Goal: Task Accomplishment & Management: Manage account settings

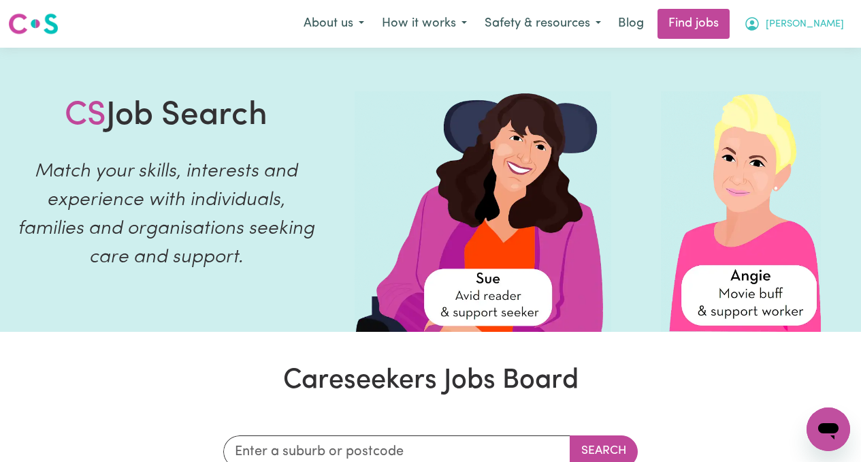
click at [823, 22] on span "[PERSON_NAME]" at bounding box center [805, 24] width 78 height 15
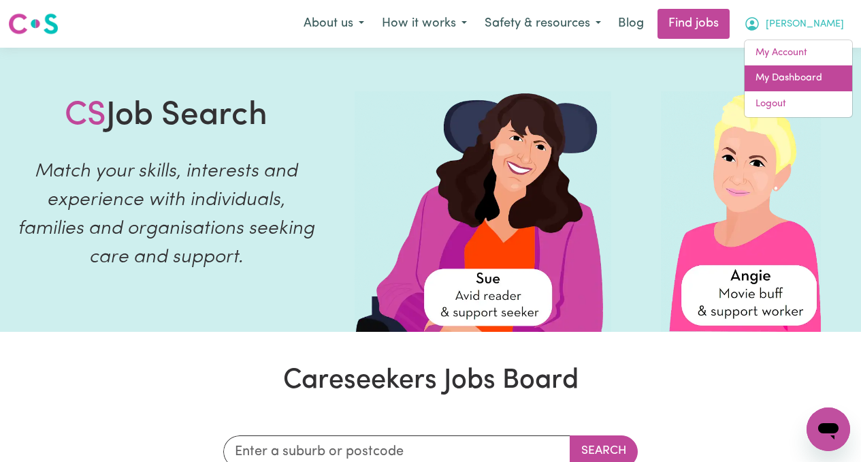
click at [787, 75] on link "My Dashboard" at bounding box center [799, 78] width 108 height 26
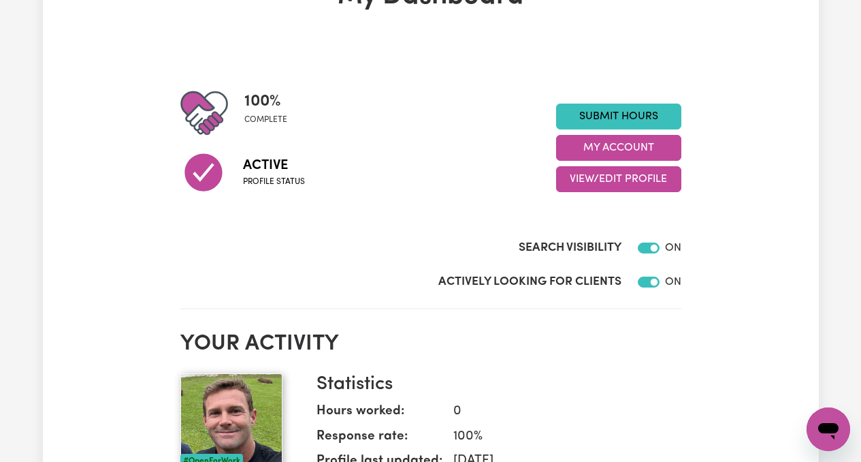
scroll to position [103, 0]
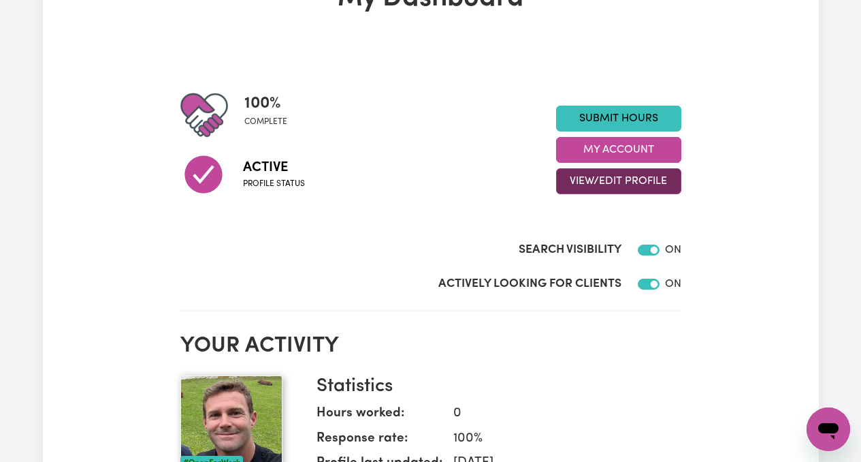
click at [650, 180] on button "View/Edit Profile" at bounding box center [618, 181] width 125 height 26
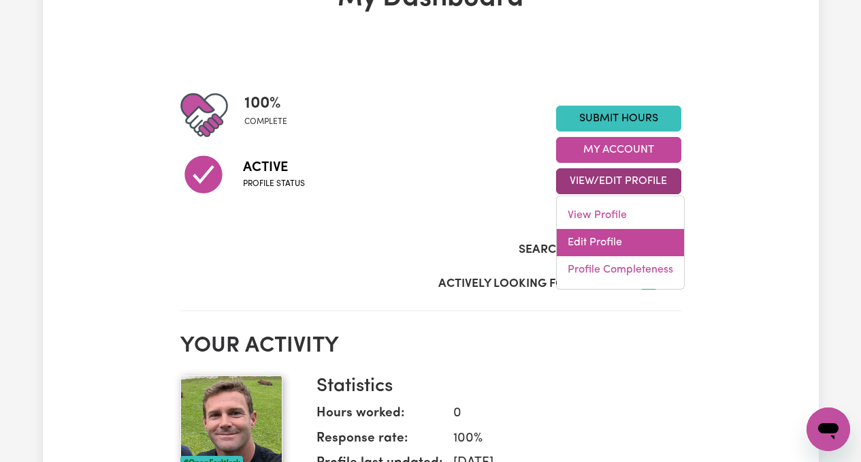
click at [605, 237] on link "Edit Profile" at bounding box center [620, 242] width 127 height 27
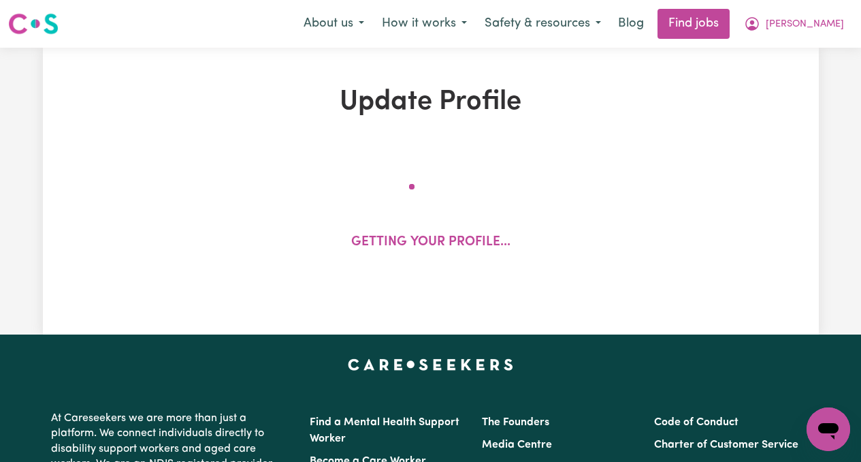
select select "[DEMOGRAPHIC_DATA]"
select select "Australian PR"
select select "Studying a healthcare related degree or qualification"
select select "65"
select select "85"
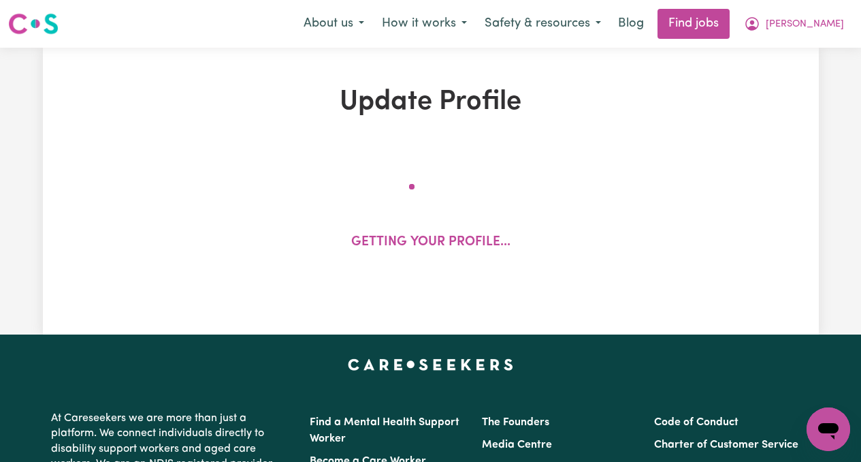
select select "110"
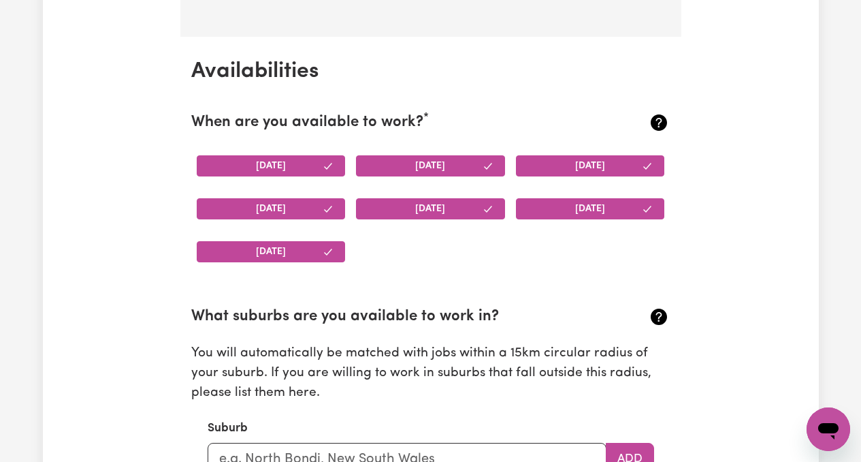
scroll to position [1241, 0]
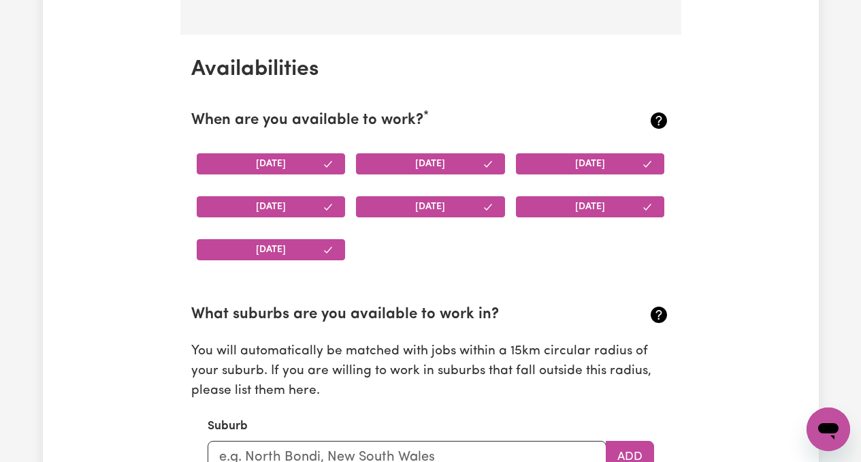
click at [327, 203] on icon "button" at bounding box center [328, 207] width 11 height 11
click at [333, 168] on icon "button" at bounding box center [328, 164] width 11 height 11
click at [443, 166] on button "[DATE]" at bounding box center [430, 163] width 149 height 21
click at [579, 163] on button "[DATE]" at bounding box center [590, 163] width 149 height 21
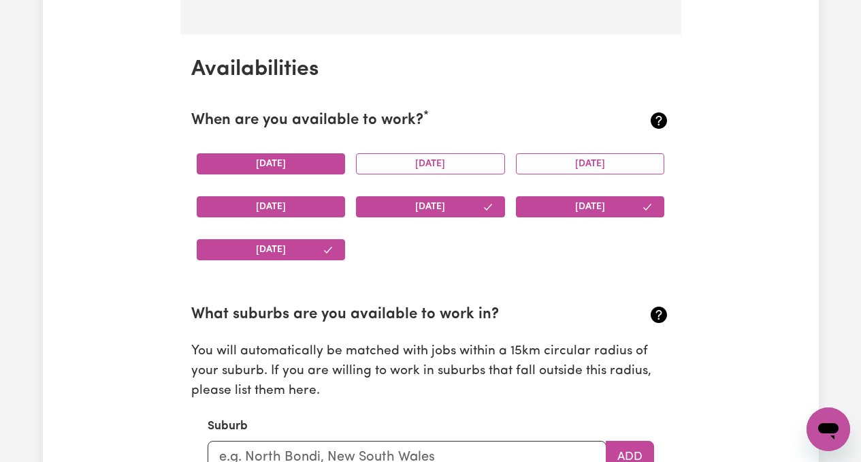
click at [615, 210] on button "[DATE]" at bounding box center [590, 206] width 149 height 21
click at [472, 208] on button "[DATE]" at bounding box center [430, 206] width 149 height 21
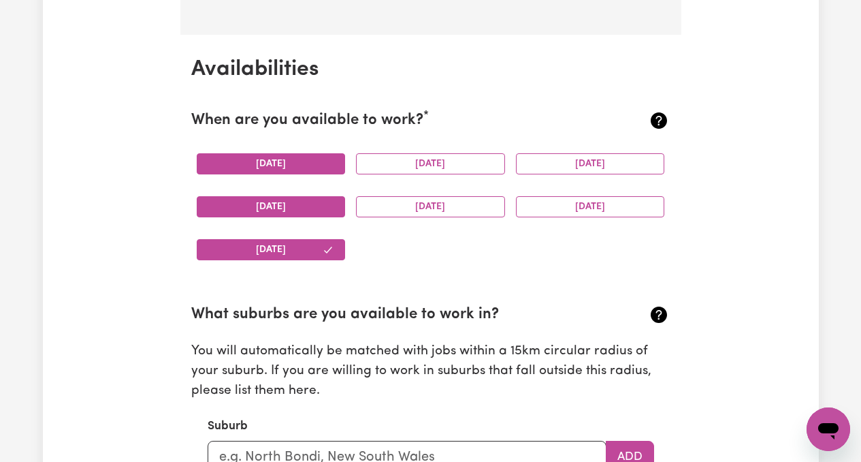
click at [335, 254] on button "[DATE]" at bounding box center [271, 249] width 149 height 21
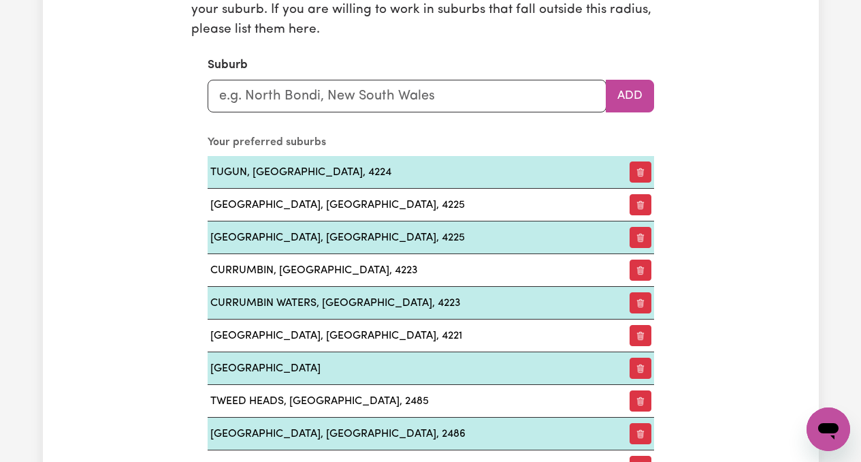
scroll to position [1619, 0]
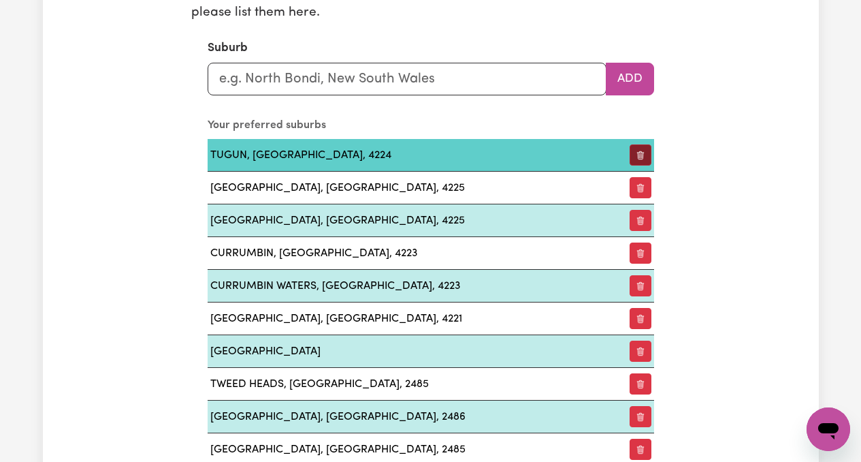
click at [646, 159] on button "button" at bounding box center [641, 154] width 22 height 21
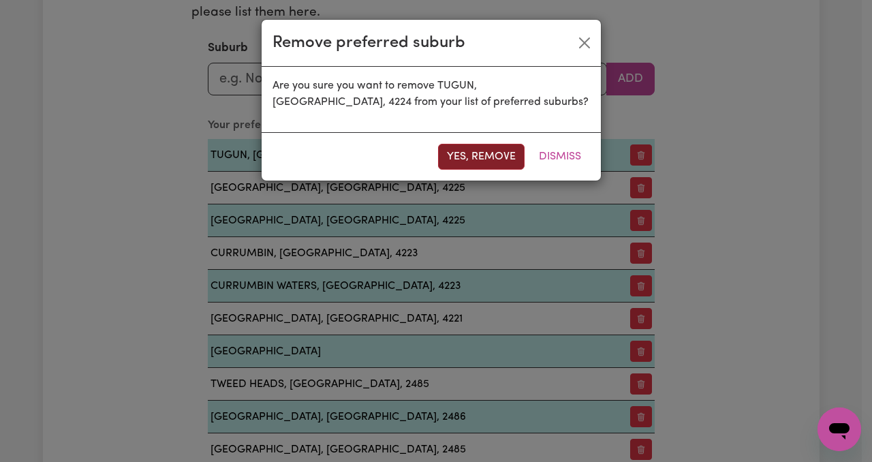
click at [505, 159] on button "Yes, remove" at bounding box center [481, 157] width 86 height 26
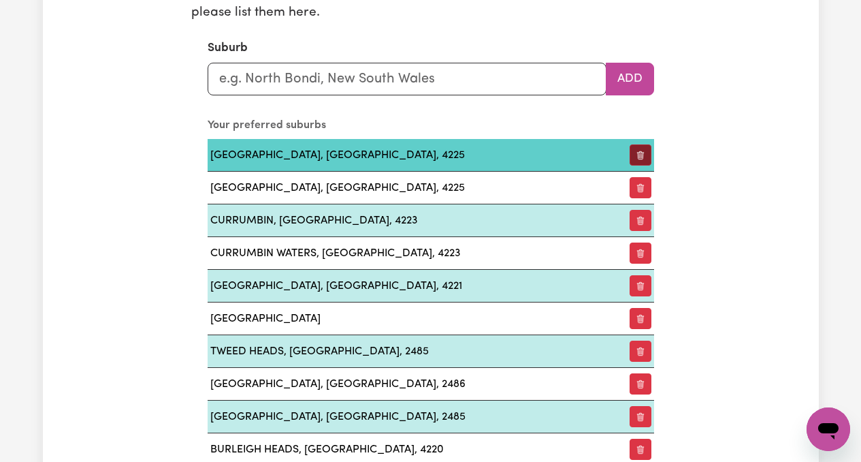
click at [638, 156] on icon "button" at bounding box center [640, 156] width 5 height 7
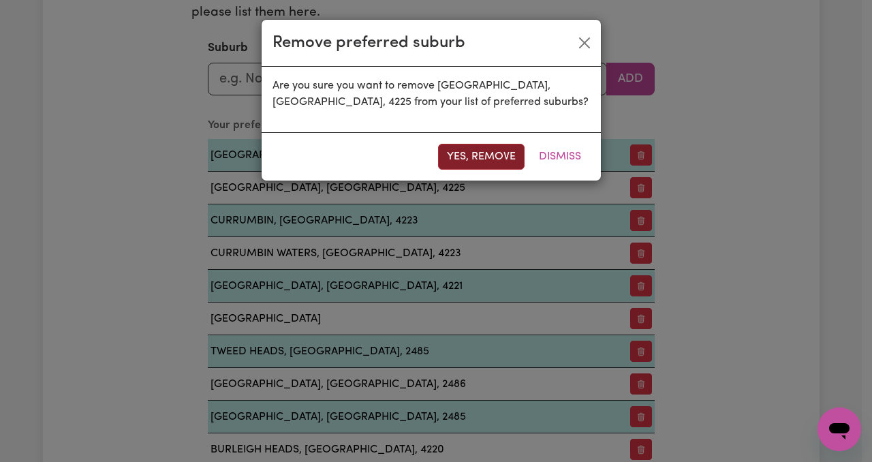
click at [501, 144] on button "Yes, remove" at bounding box center [481, 157] width 86 height 26
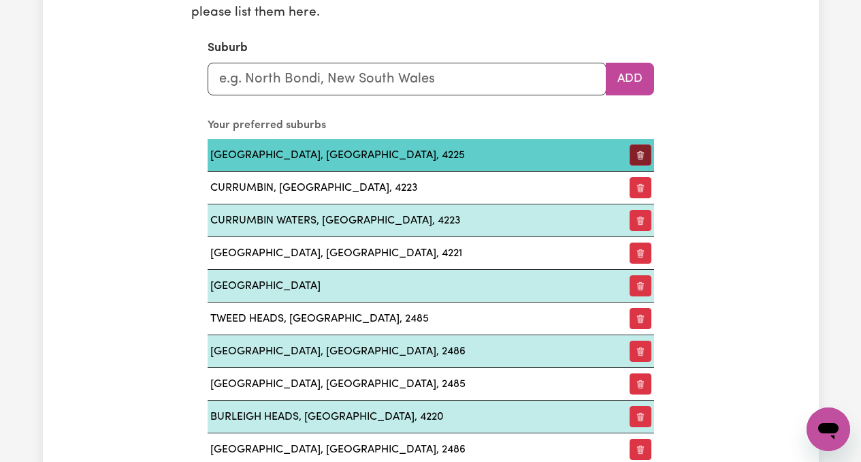
click at [639, 149] on button "button" at bounding box center [641, 154] width 22 height 21
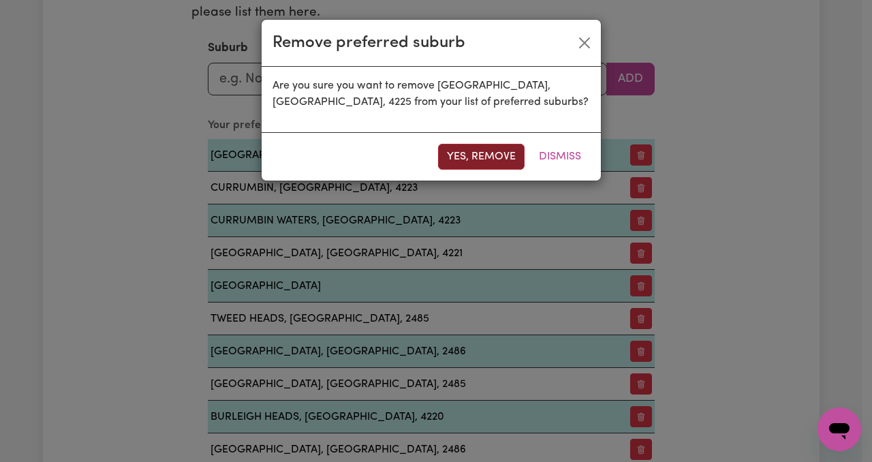
click at [491, 160] on button "Yes, remove" at bounding box center [481, 157] width 86 height 26
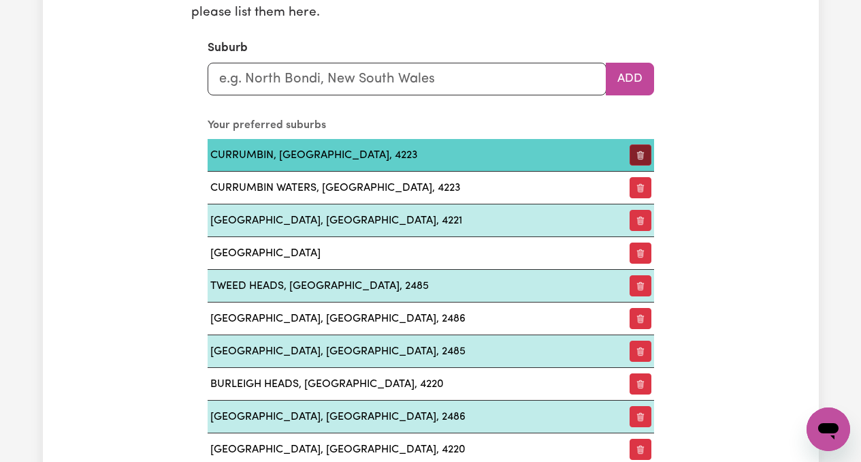
click at [640, 157] on button "button" at bounding box center [641, 154] width 22 height 21
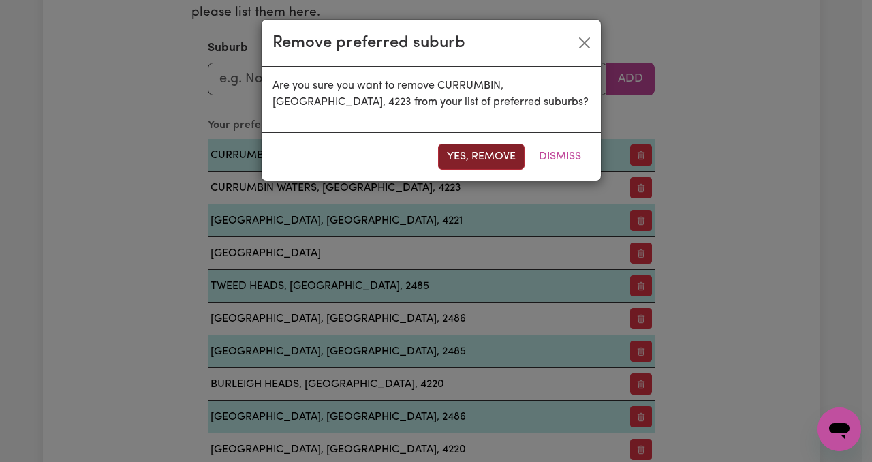
click at [478, 157] on button "Yes, remove" at bounding box center [481, 157] width 86 height 26
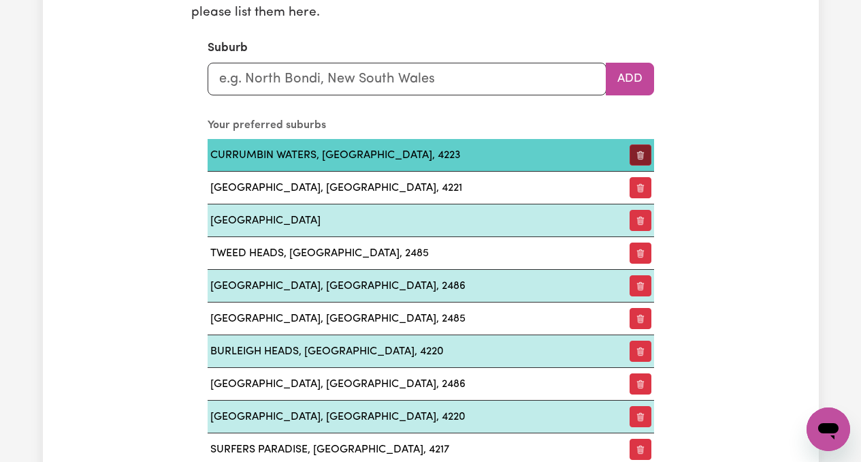
click at [648, 162] on button "button" at bounding box center [641, 154] width 22 height 21
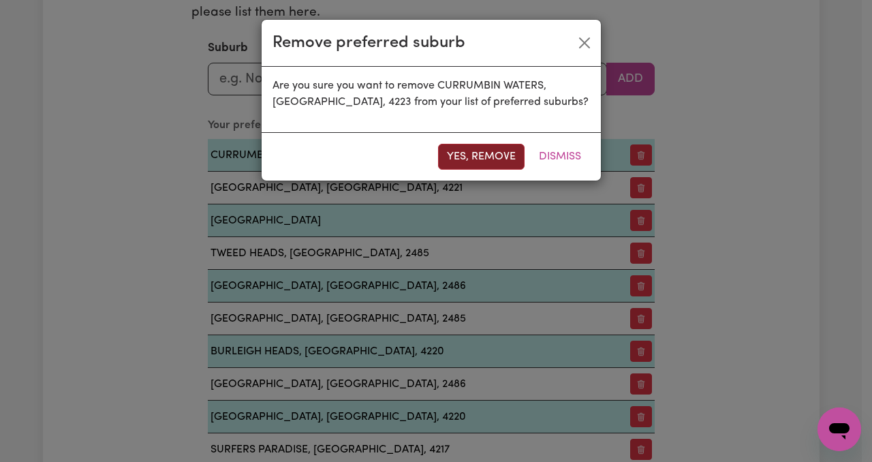
click at [498, 162] on button "Yes, remove" at bounding box center [481, 157] width 86 height 26
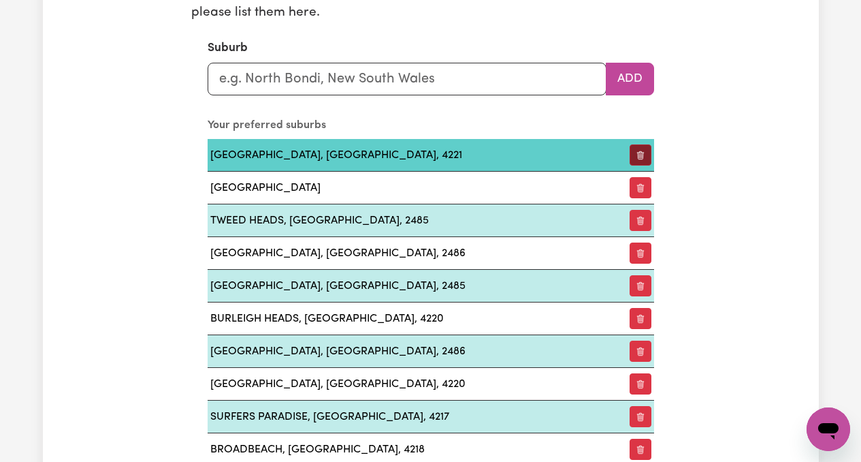
click at [638, 161] on button "button" at bounding box center [641, 154] width 22 height 21
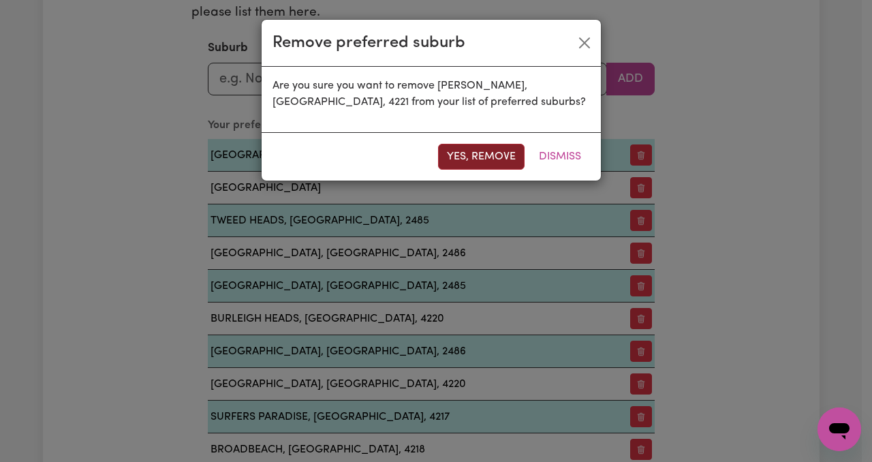
click at [511, 166] on button "Yes, remove" at bounding box center [481, 157] width 86 height 26
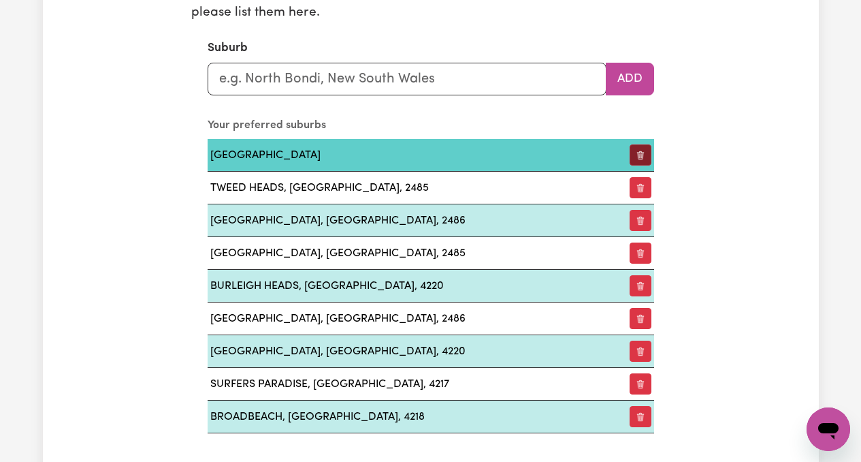
click at [645, 163] on button "button" at bounding box center [641, 154] width 22 height 21
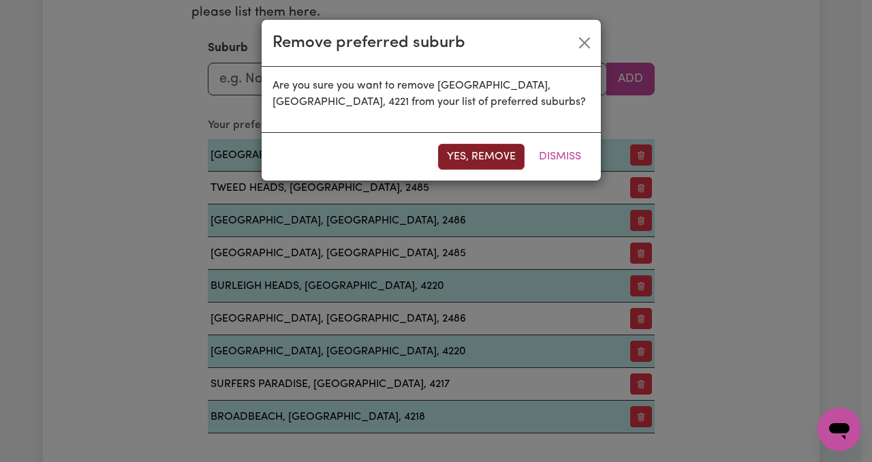
click at [507, 156] on button "Yes, remove" at bounding box center [481, 157] width 86 height 26
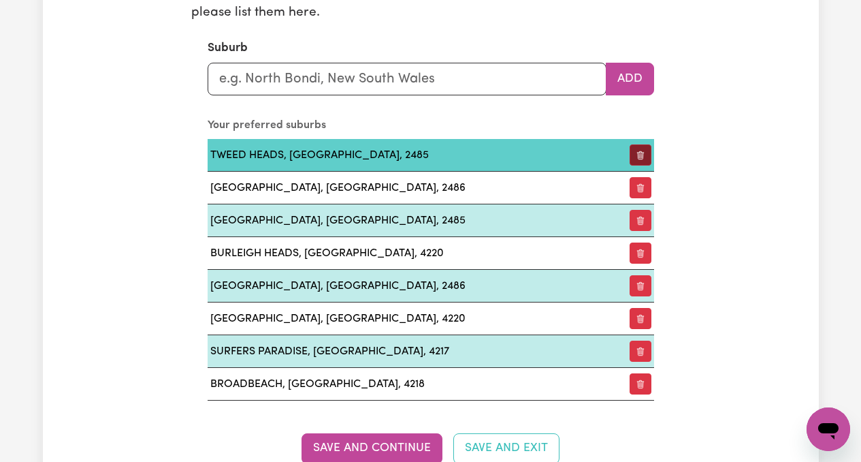
click at [636, 157] on icon "button" at bounding box center [641, 155] width 10 height 10
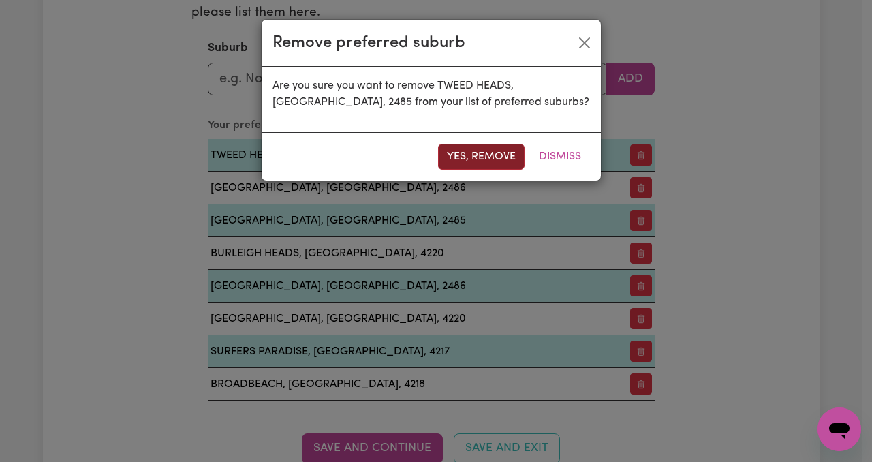
click at [490, 159] on button "Yes, remove" at bounding box center [481, 157] width 86 height 26
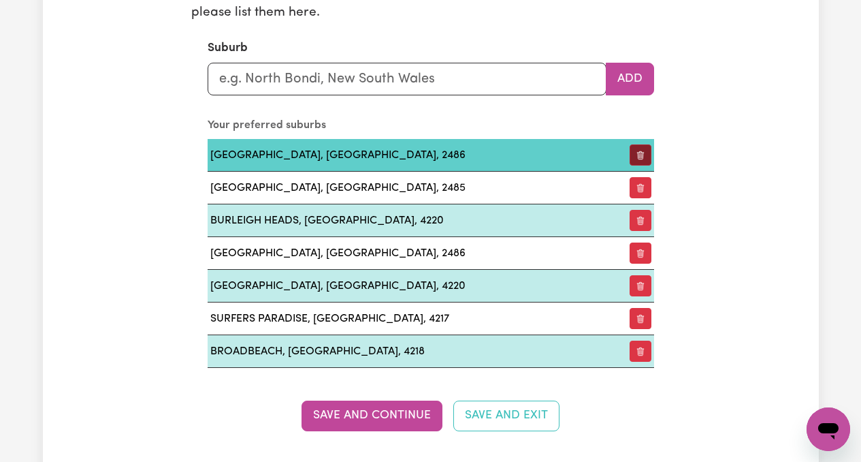
click at [637, 162] on button "button" at bounding box center [641, 154] width 22 height 21
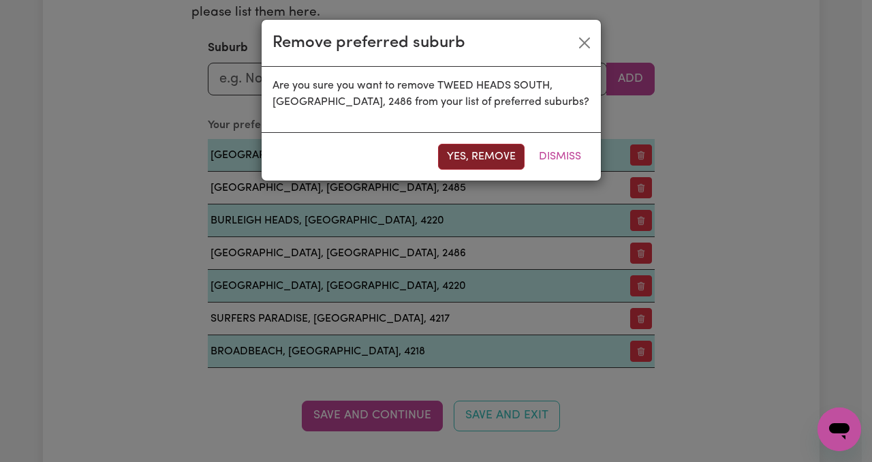
click at [485, 159] on button "Yes, remove" at bounding box center [481, 157] width 86 height 26
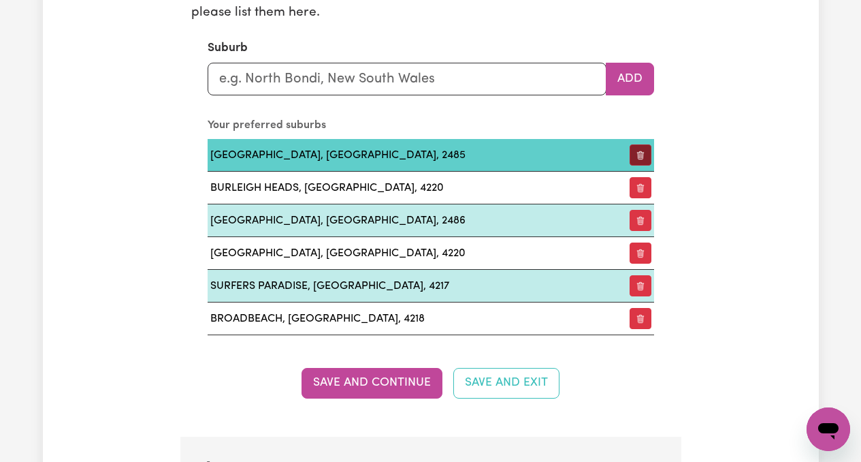
click at [638, 161] on button "button" at bounding box center [641, 154] width 22 height 21
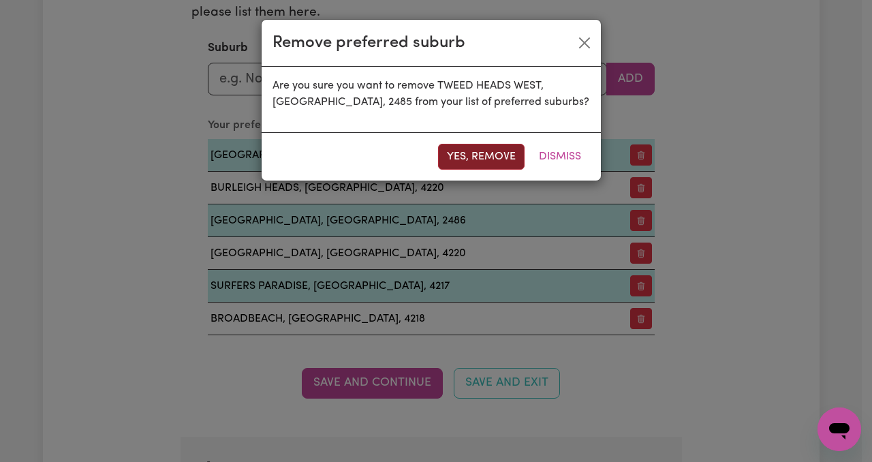
click at [485, 157] on button "Yes, remove" at bounding box center [481, 157] width 86 height 26
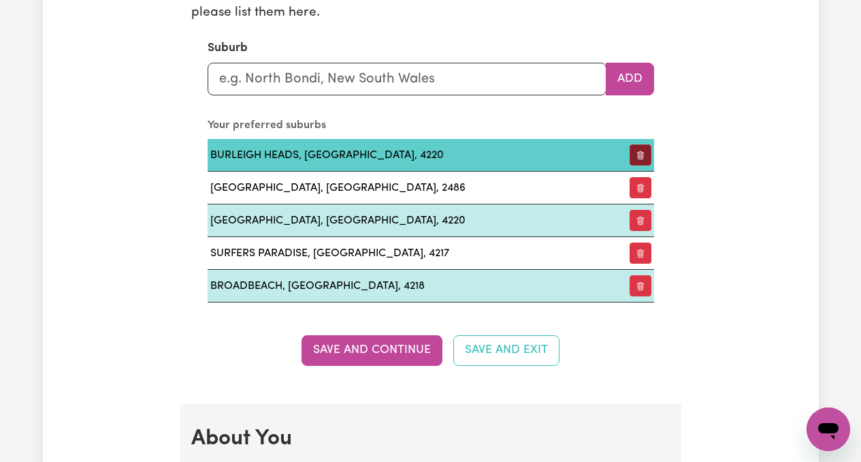
click at [643, 158] on button "button" at bounding box center [641, 154] width 22 height 21
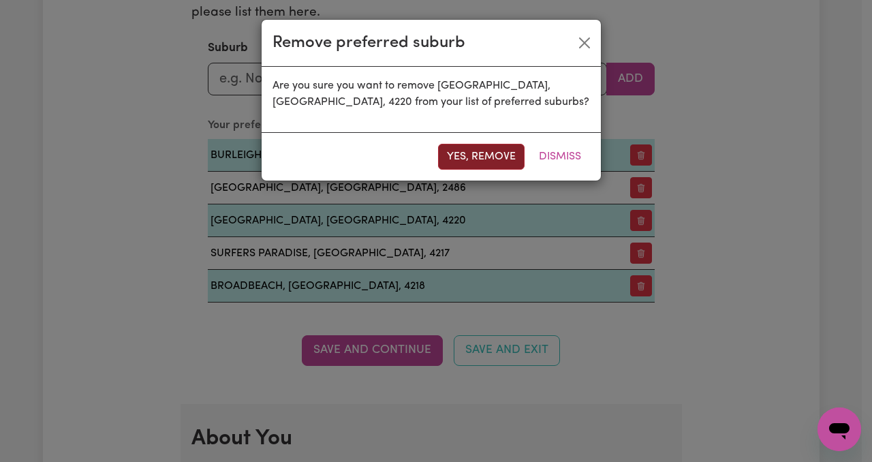
click at [471, 152] on button "Yes, remove" at bounding box center [481, 157] width 86 height 26
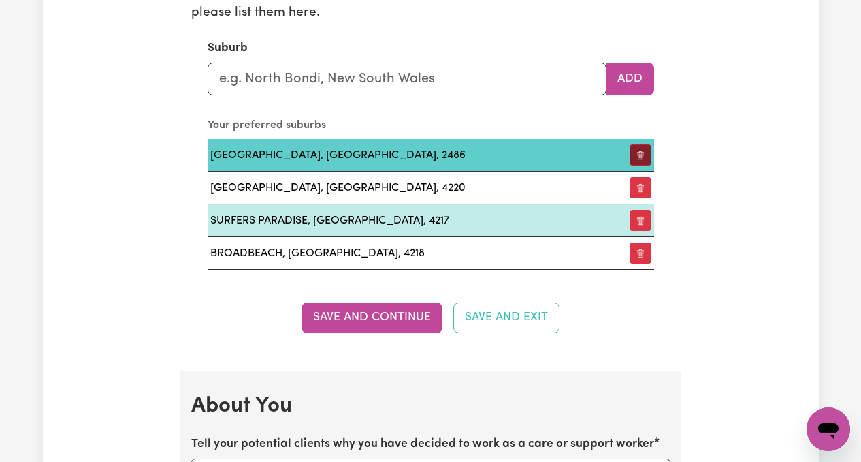
click at [636, 157] on icon "button" at bounding box center [641, 155] width 10 height 10
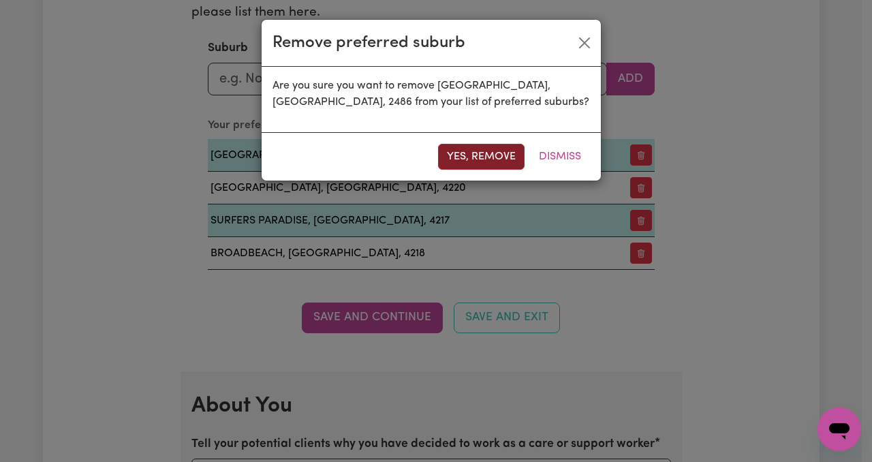
click at [478, 154] on button "Yes, remove" at bounding box center [481, 157] width 86 height 26
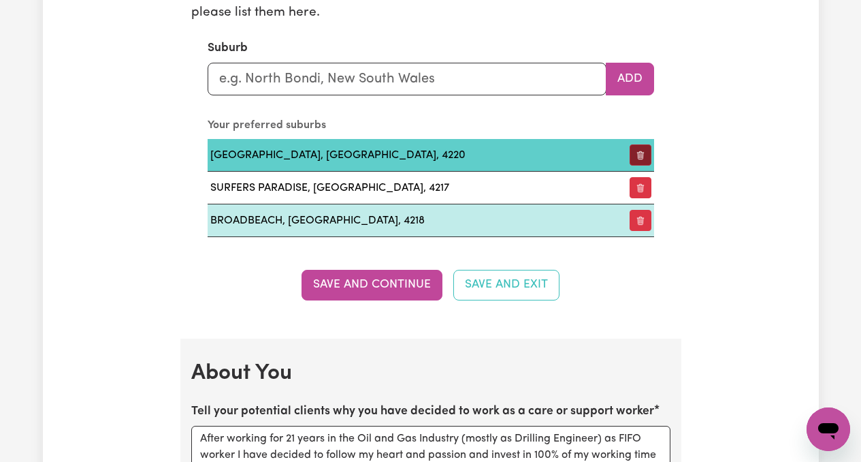
click at [641, 159] on icon "button" at bounding box center [641, 155] width 10 height 10
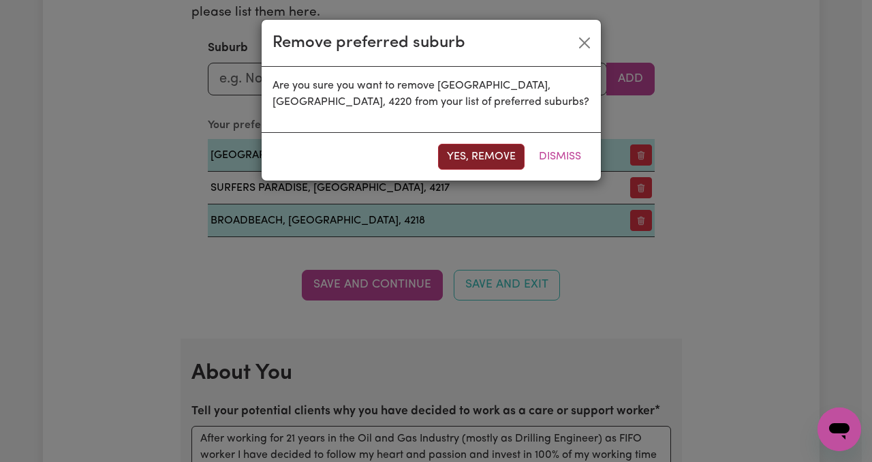
click at [494, 157] on button "Yes, remove" at bounding box center [481, 157] width 86 height 26
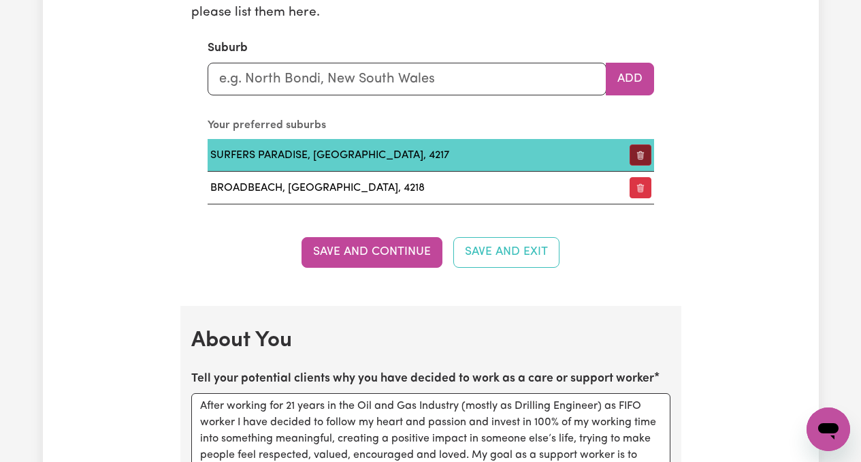
click at [636, 154] on icon "button" at bounding box center [641, 155] width 10 height 10
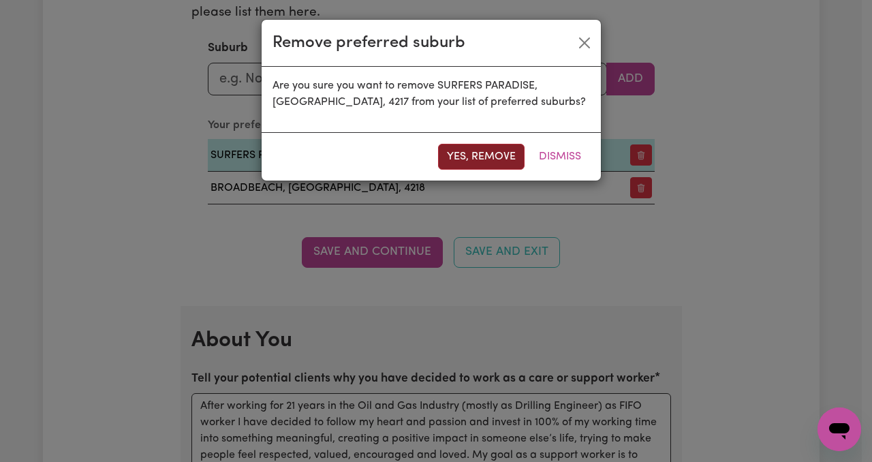
click at [497, 152] on button "Yes, remove" at bounding box center [481, 157] width 86 height 26
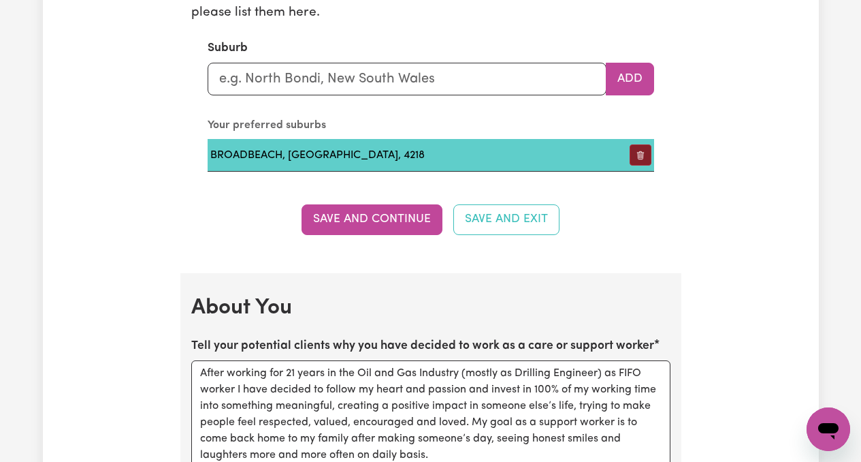
click at [648, 155] on button "button" at bounding box center [641, 154] width 22 height 21
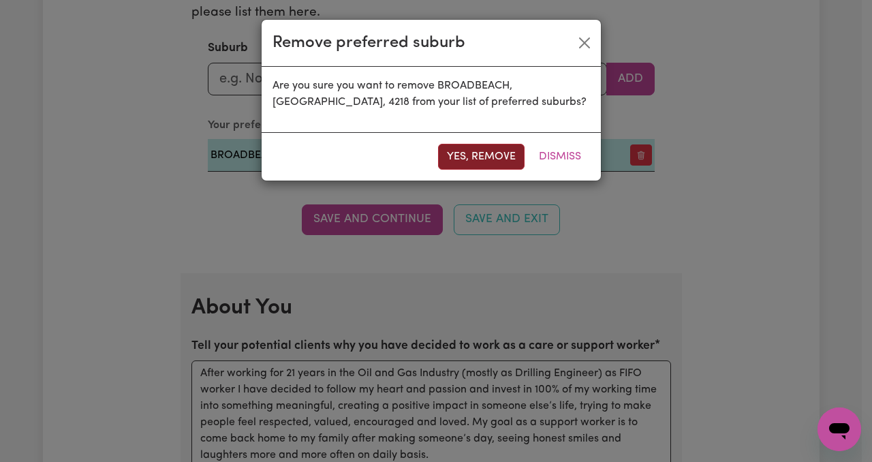
click at [498, 161] on button "Yes, remove" at bounding box center [481, 157] width 86 height 26
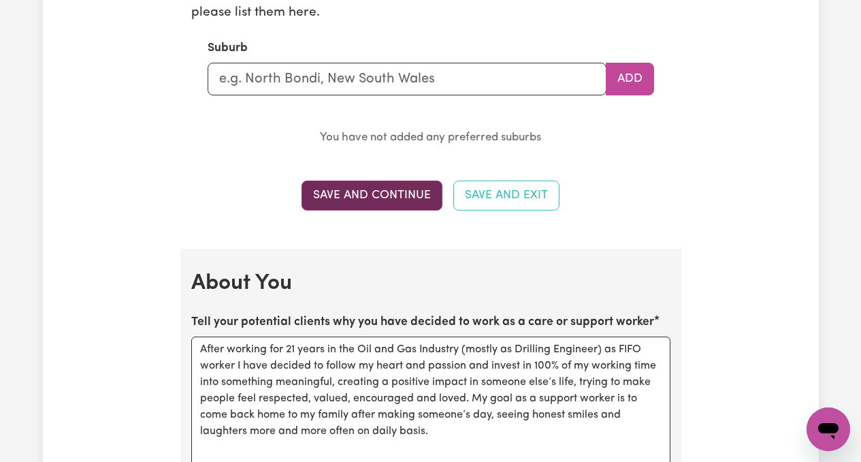
click at [406, 197] on button "Save and Continue" at bounding box center [372, 195] width 141 height 30
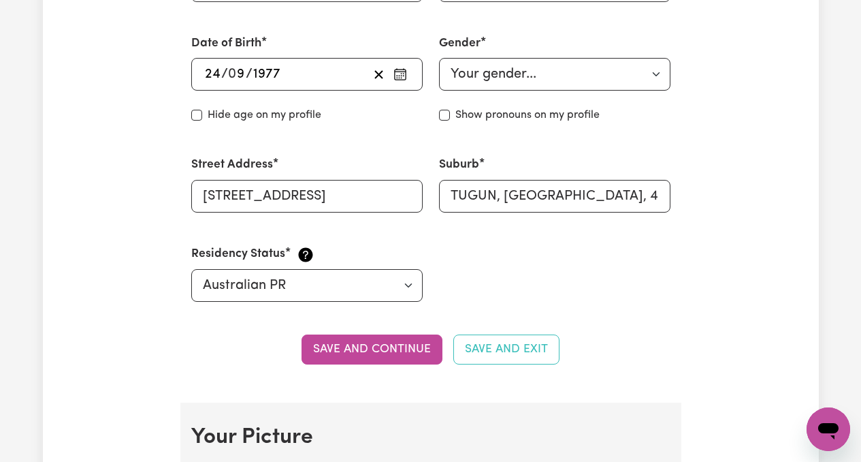
scroll to position [604, 0]
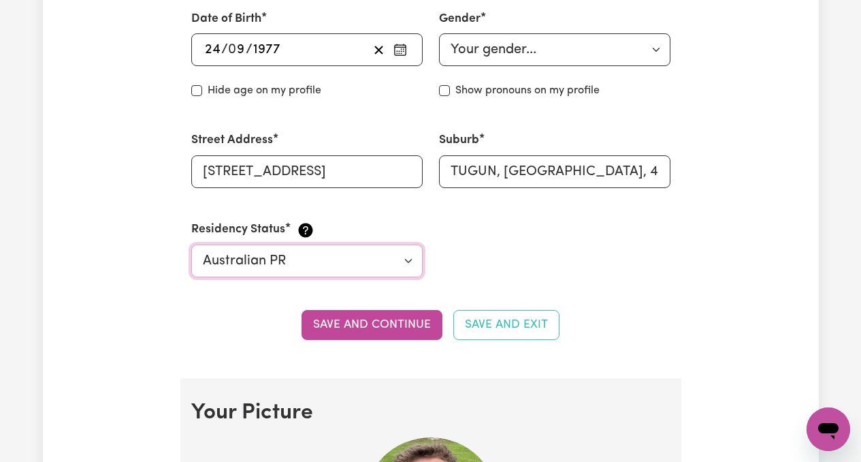
click at [404, 262] on select "Select your residency status... [DEMOGRAPHIC_DATA] citizen Australian PR [DEMOG…" at bounding box center [307, 260] width 232 height 33
select select "[DEMOGRAPHIC_DATA] Citizen"
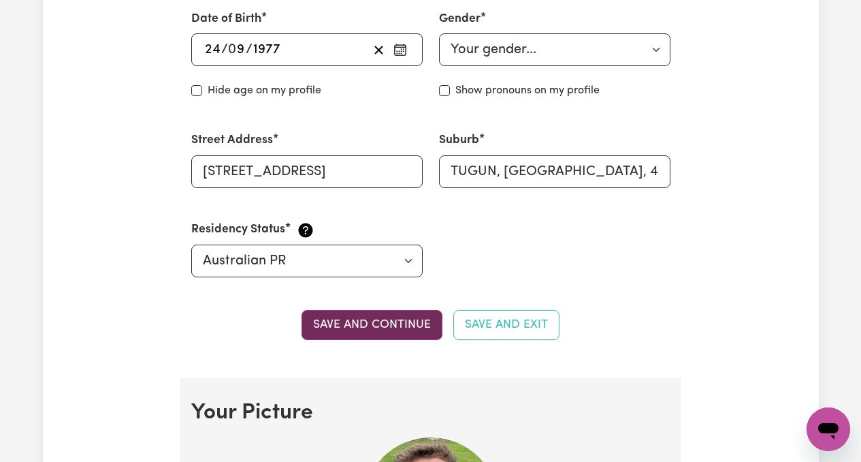
click at [396, 317] on button "Save and continue" at bounding box center [372, 325] width 141 height 30
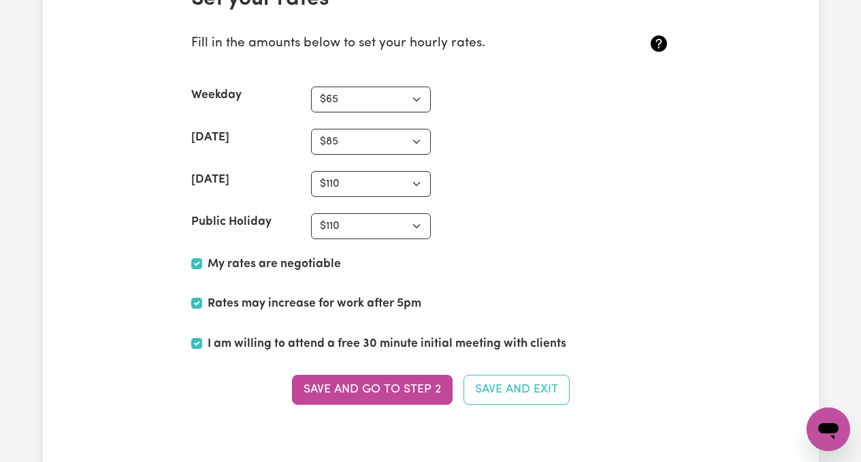
scroll to position [3279, 0]
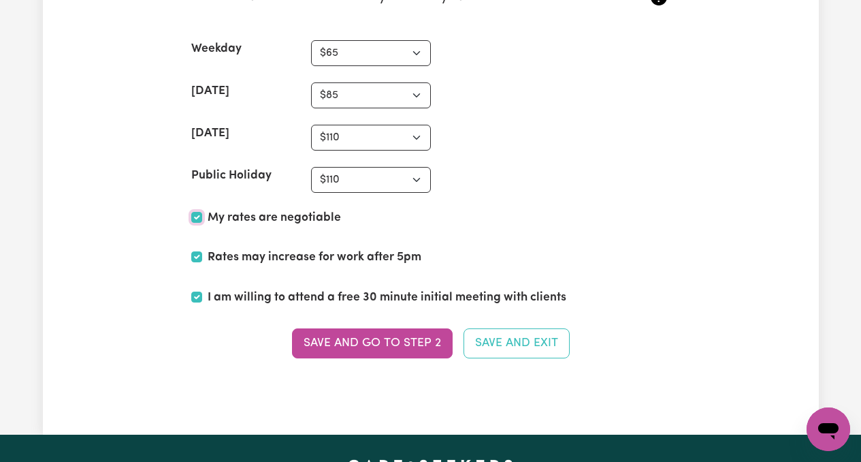
click at [195, 217] on input "My rates are negotiable" at bounding box center [196, 217] width 11 height 11
checkbox input "false"
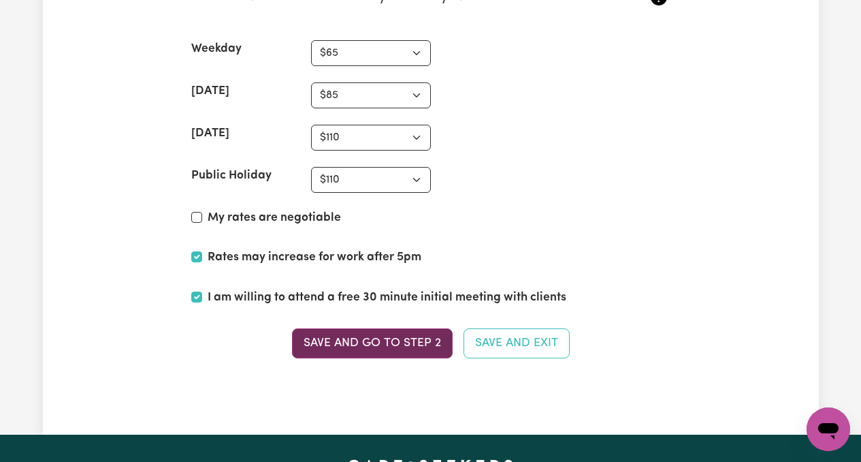
click at [362, 349] on button "Save and go to Step 2" at bounding box center [372, 343] width 161 height 30
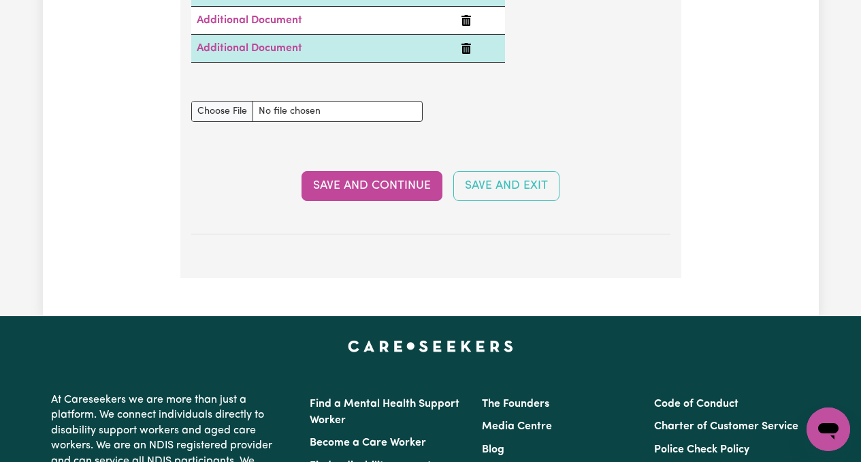
scroll to position [3191, 0]
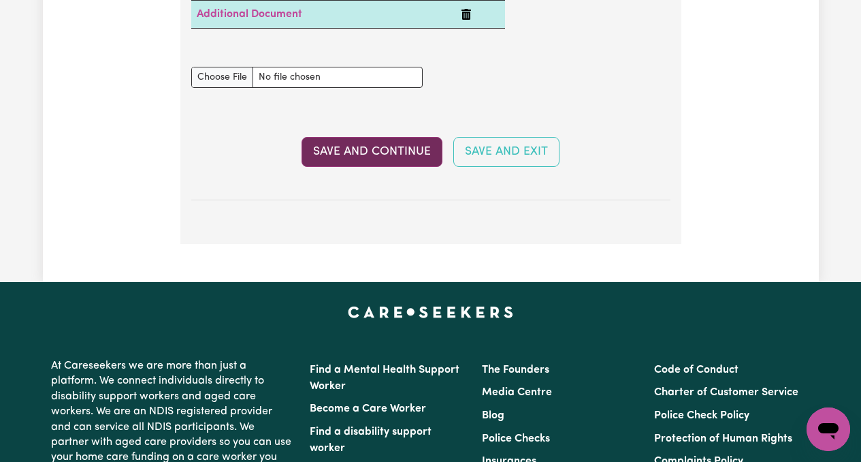
click at [400, 149] on button "Save and Continue" at bounding box center [372, 152] width 141 height 30
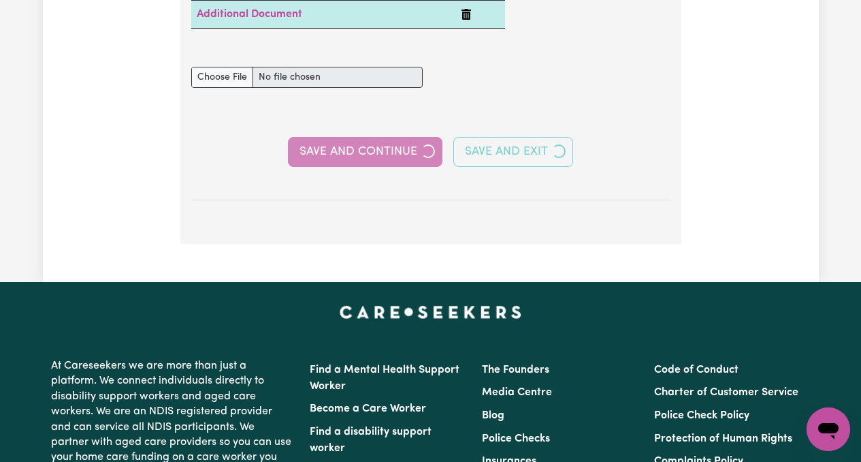
select select "2021"
select select "2025"
select select "2021"
select select "Certificate III (Individual Support)"
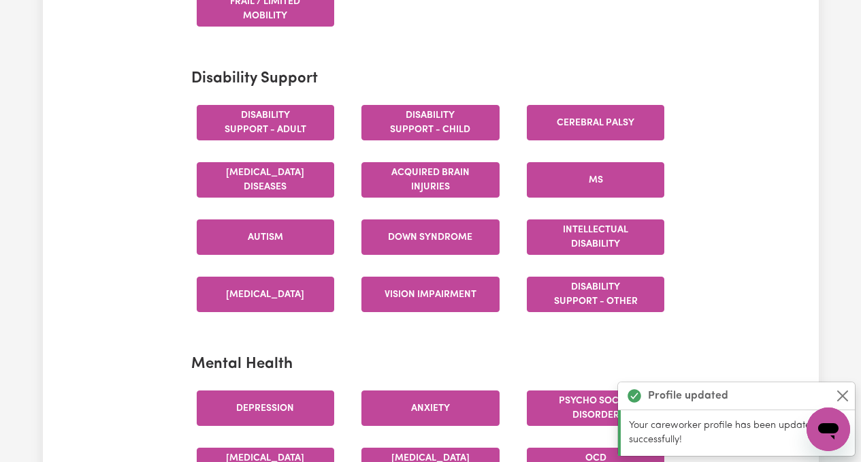
scroll to position [0, 0]
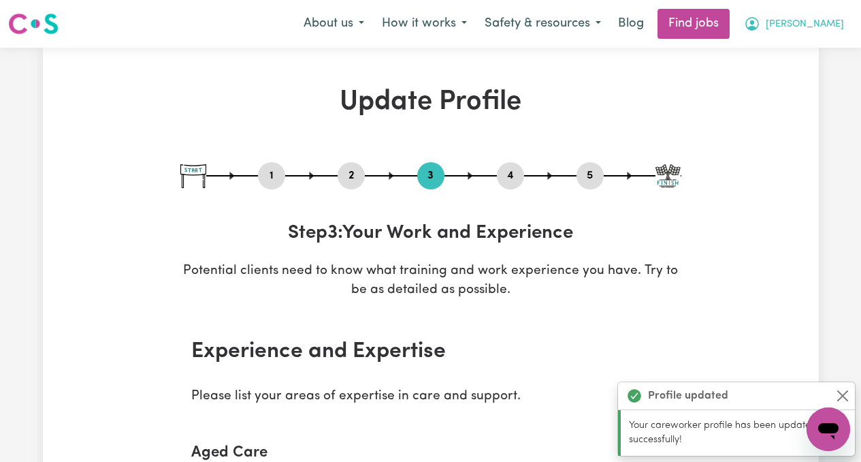
click at [839, 20] on span "[PERSON_NAME]" at bounding box center [805, 24] width 78 height 15
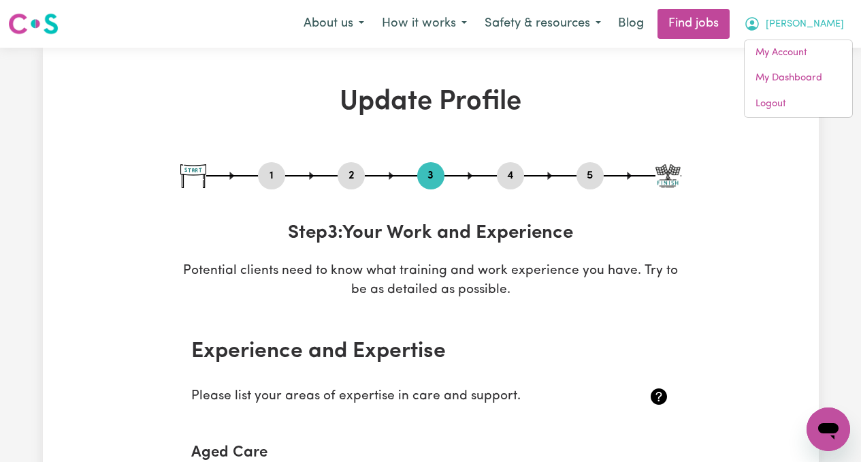
click at [511, 175] on button "4" at bounding box center [510, 176] width 27 height 18
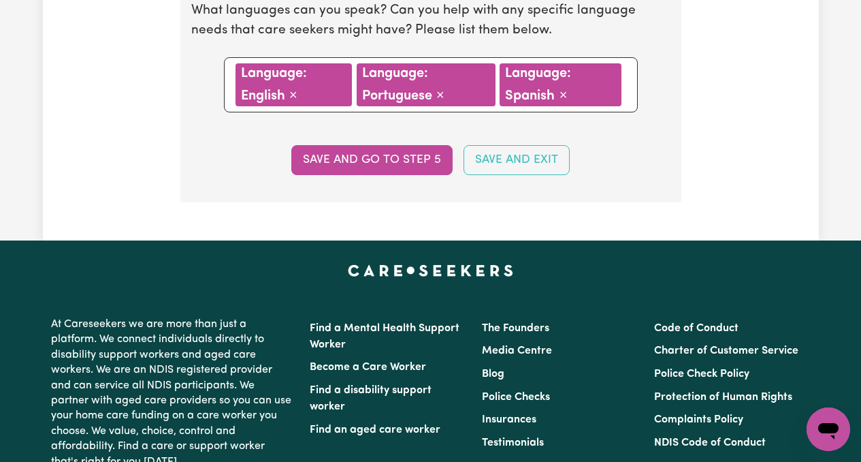
scroll to position [1642, 0]
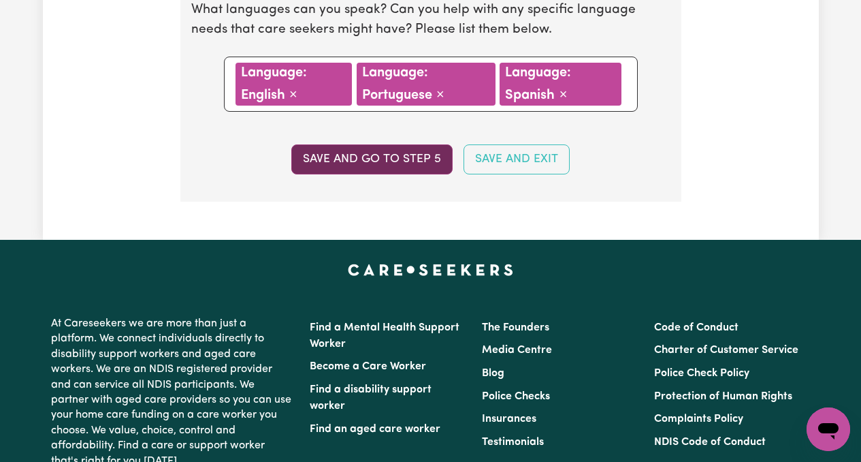
click at [415, 158] on button "Save and go to step 5" at bounding box center [371, 159] width 161 height 30
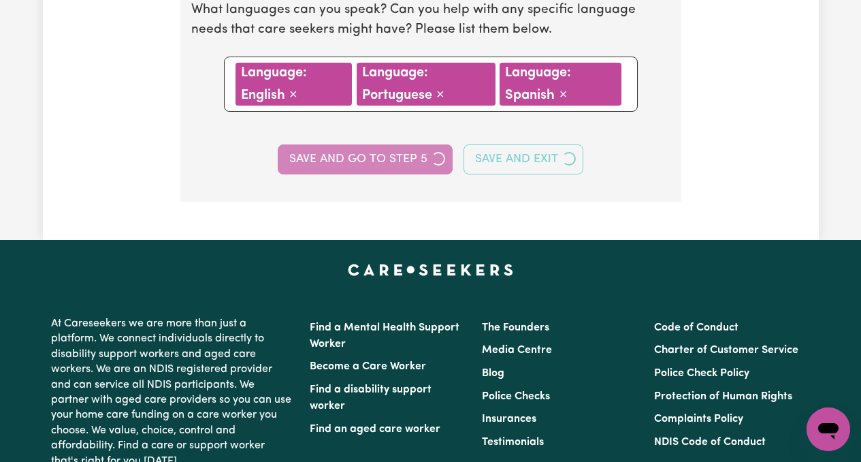
select select "I am providing services privately on my own"
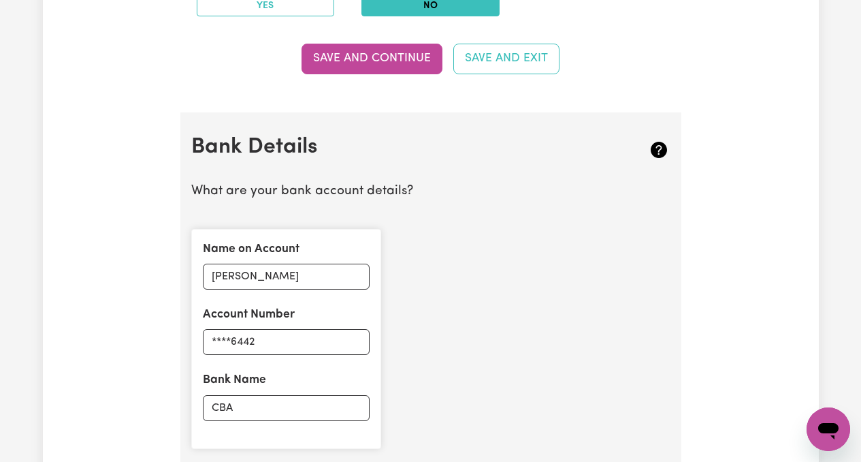
scroll to position [1074, 0]
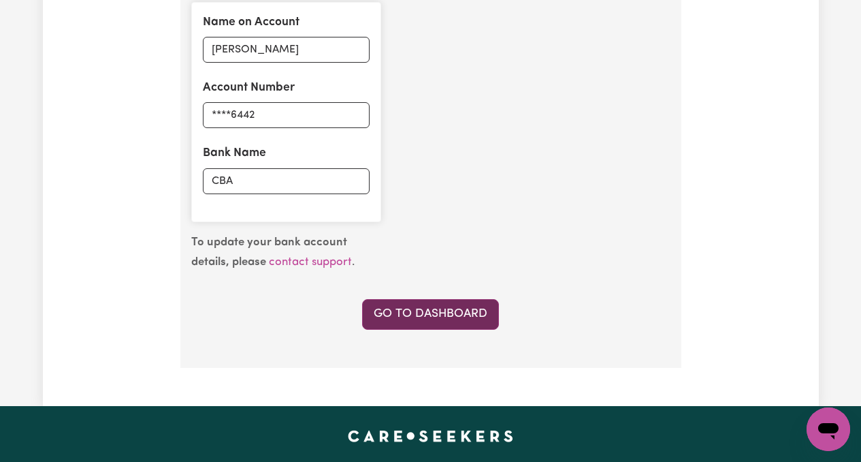
click at [476, 310] on link "Go to Dashboard" at bounding box center [430, 314] width 137 height 30
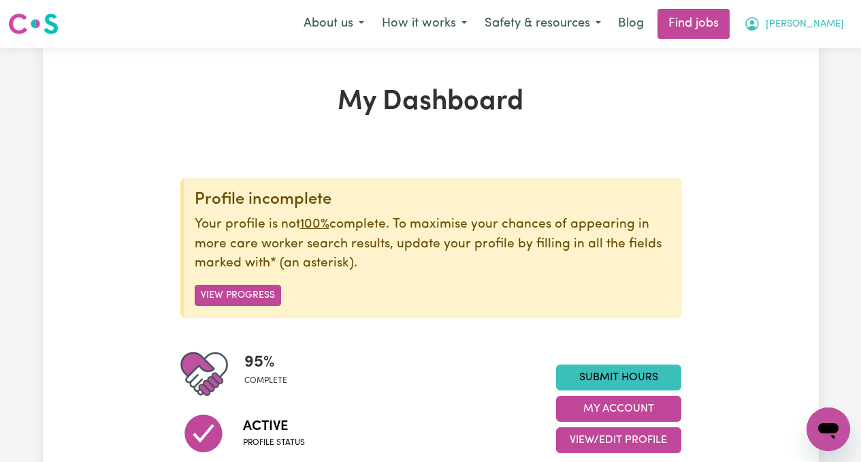
click at [823, 23] on span "[PERSON_NAME]" at bounding box center [805, 24] width 78 height 15
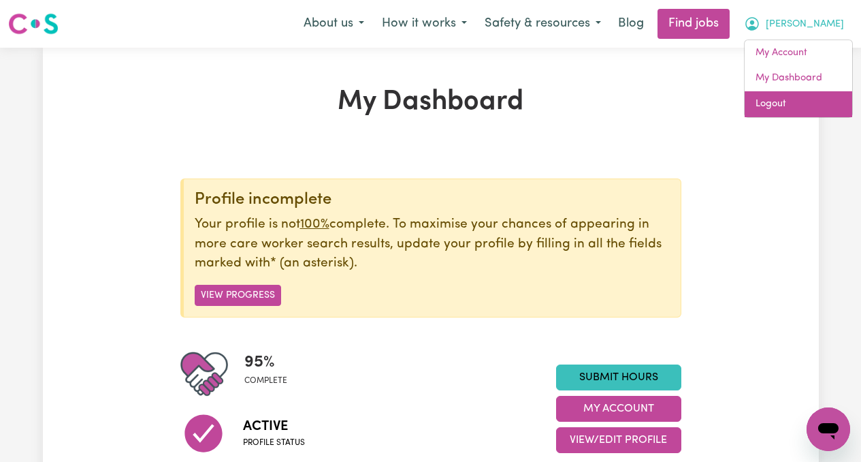
click at [772, 101] on link "Logout" at bounding box center [799, 104] width 108 height 26
